Goal: Check status

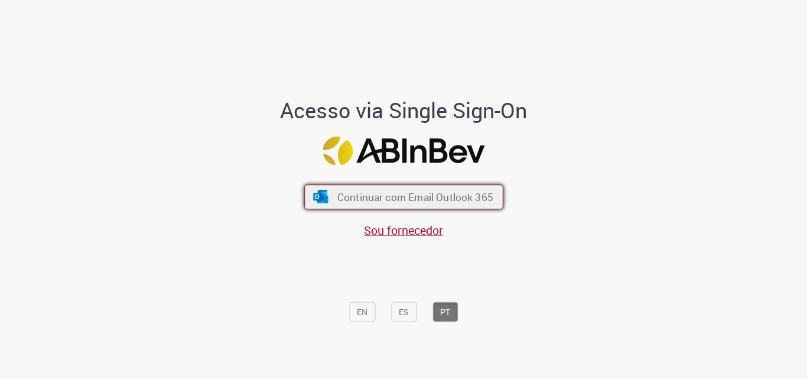
click at [385, 192] on span "Continuar com Email Outlook 365" at bounding box center [415, 197] width 156 height 14
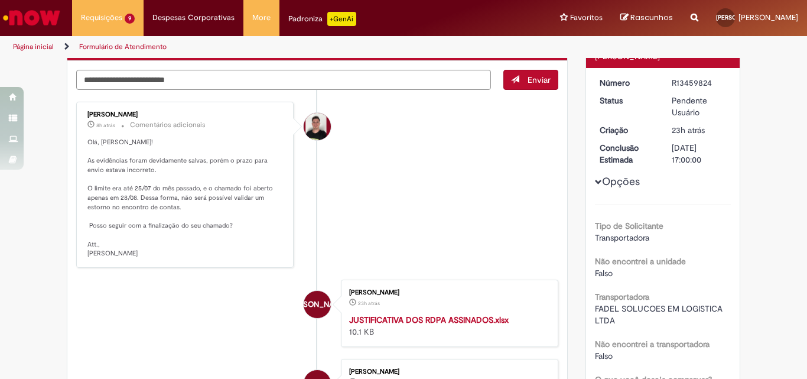
scroll to position [59, 0]
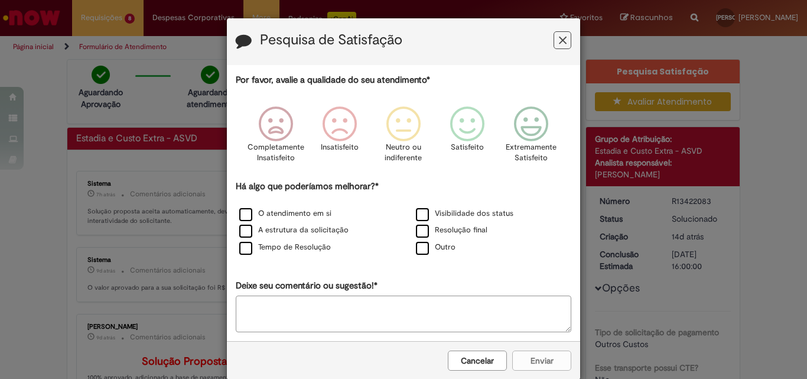
click at [559, 43] on icon "Feedback" at bounding box center [563, 40] width 8 height 12
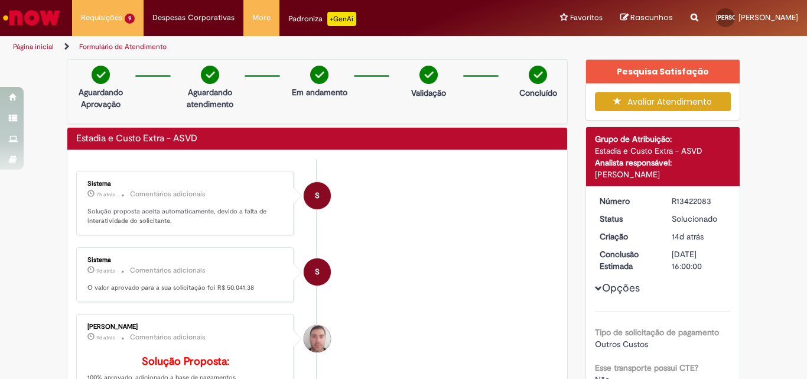
click at [146, 288] on p "O valor aprovado para a sua solicitação foi R$ 50.041,38" at bounding box center [185, 287] width 197 height 9
click at [384, 266] on li "S Sistema 9d atrás 9 dias atrás Comentários adicionais O valor aprovado para a …" at bounding box center [317, 274] width 482 height 55
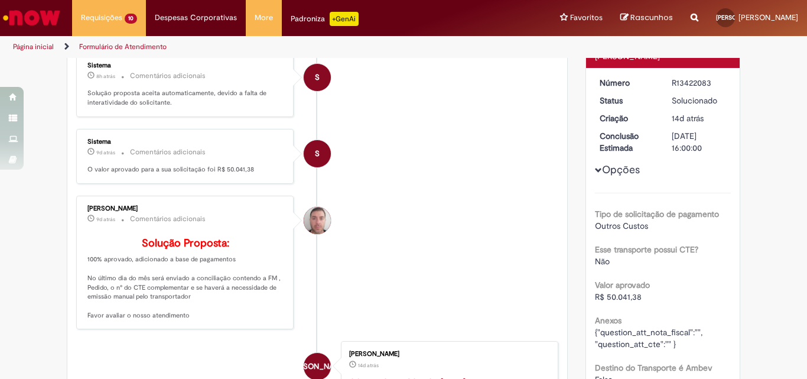
scroll to position [177, 0]
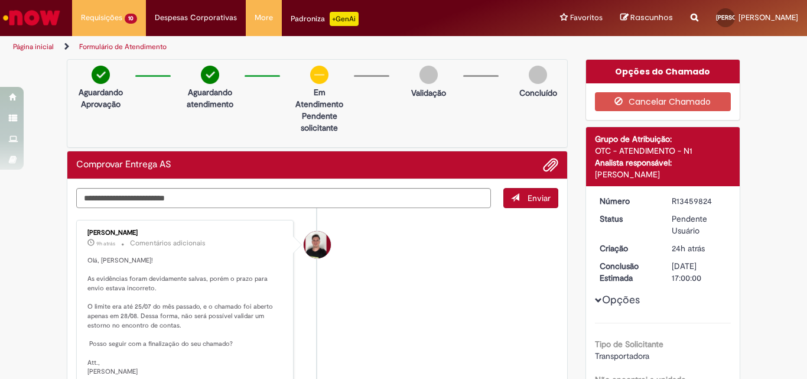
scroll to position [59, 0]
